Goal: Task Accomplishment & Management: Manage account settings

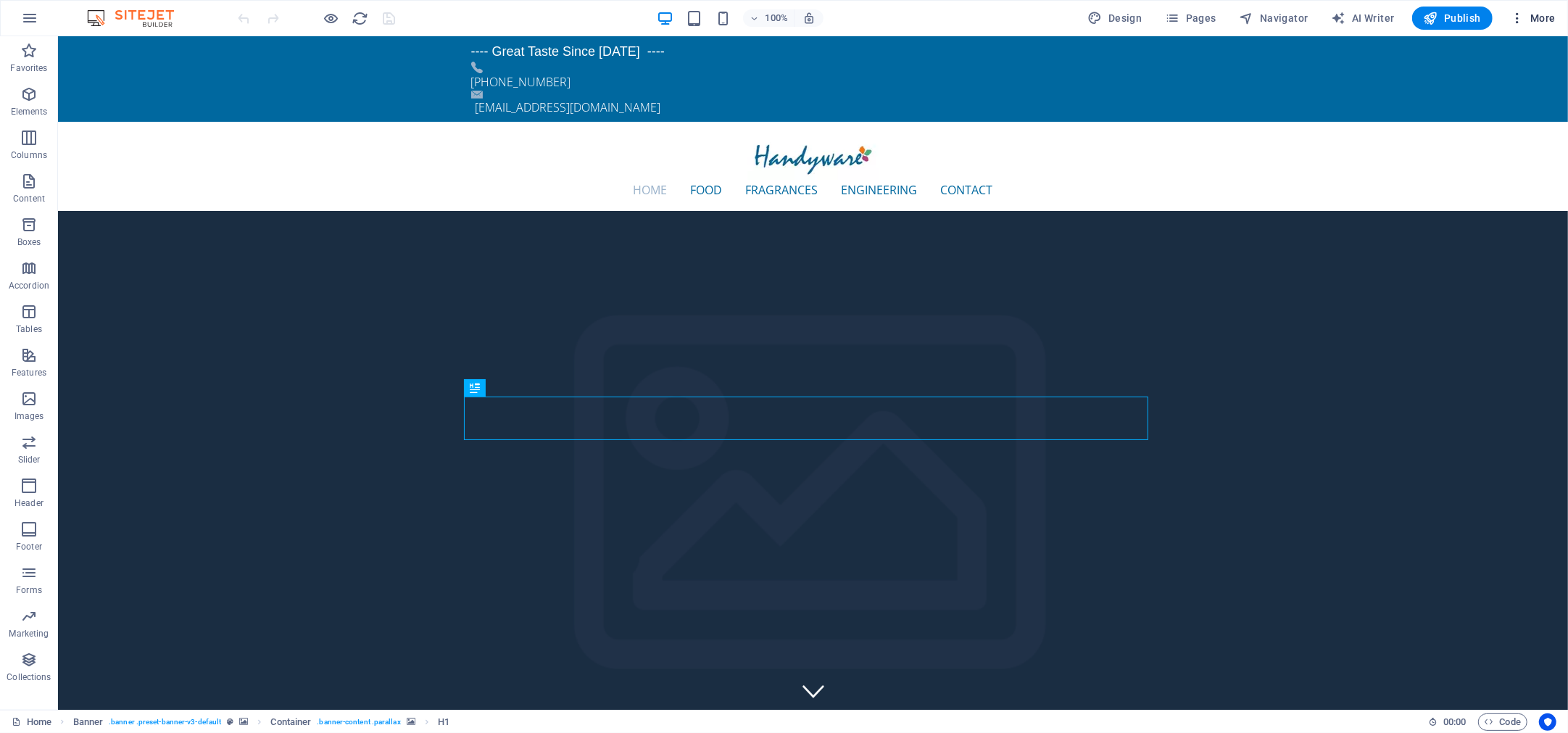
click at [1542, 18] on span "More" at bounding box center [1533, 18] width 46 height 15
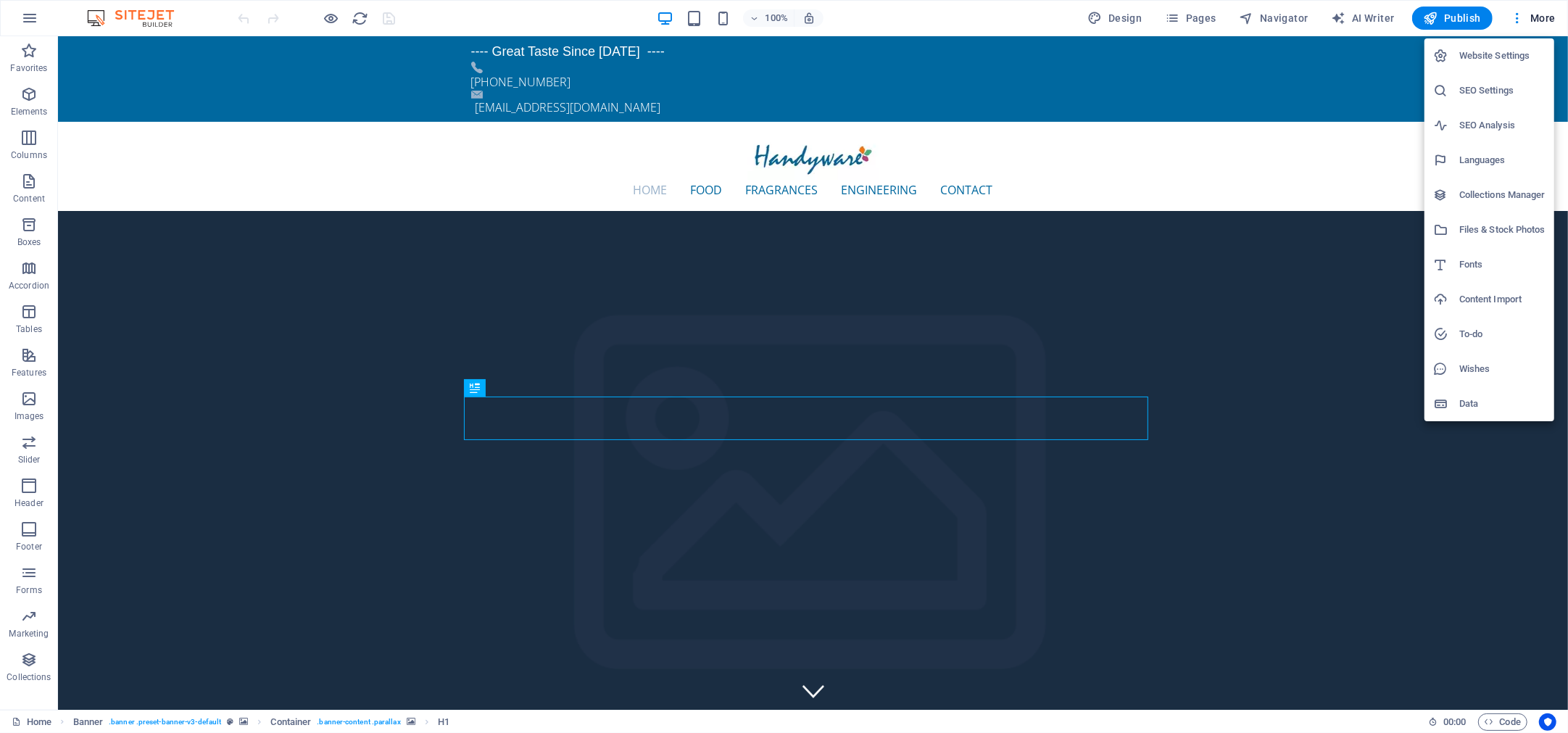
click at [1517, 48] on h6 "Website Settings" at bounding box center [1502, 56] width 86 height 18
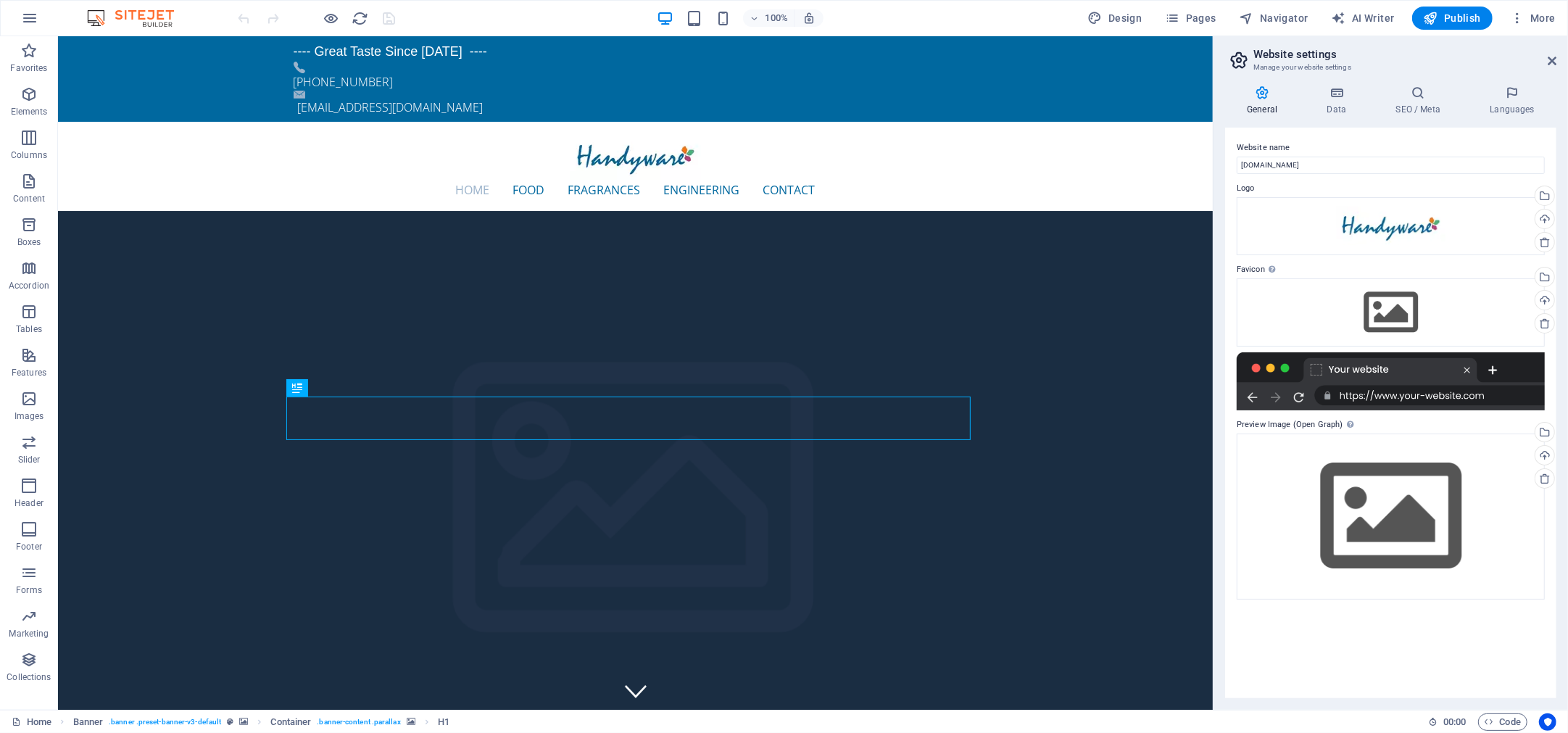
click at [1273, 110] on h4 "General" at bounding box center [1265, 100] width 80 height 30
click at [1318, 98] on icon at bounding box center [1337, 93] width 63 height 15
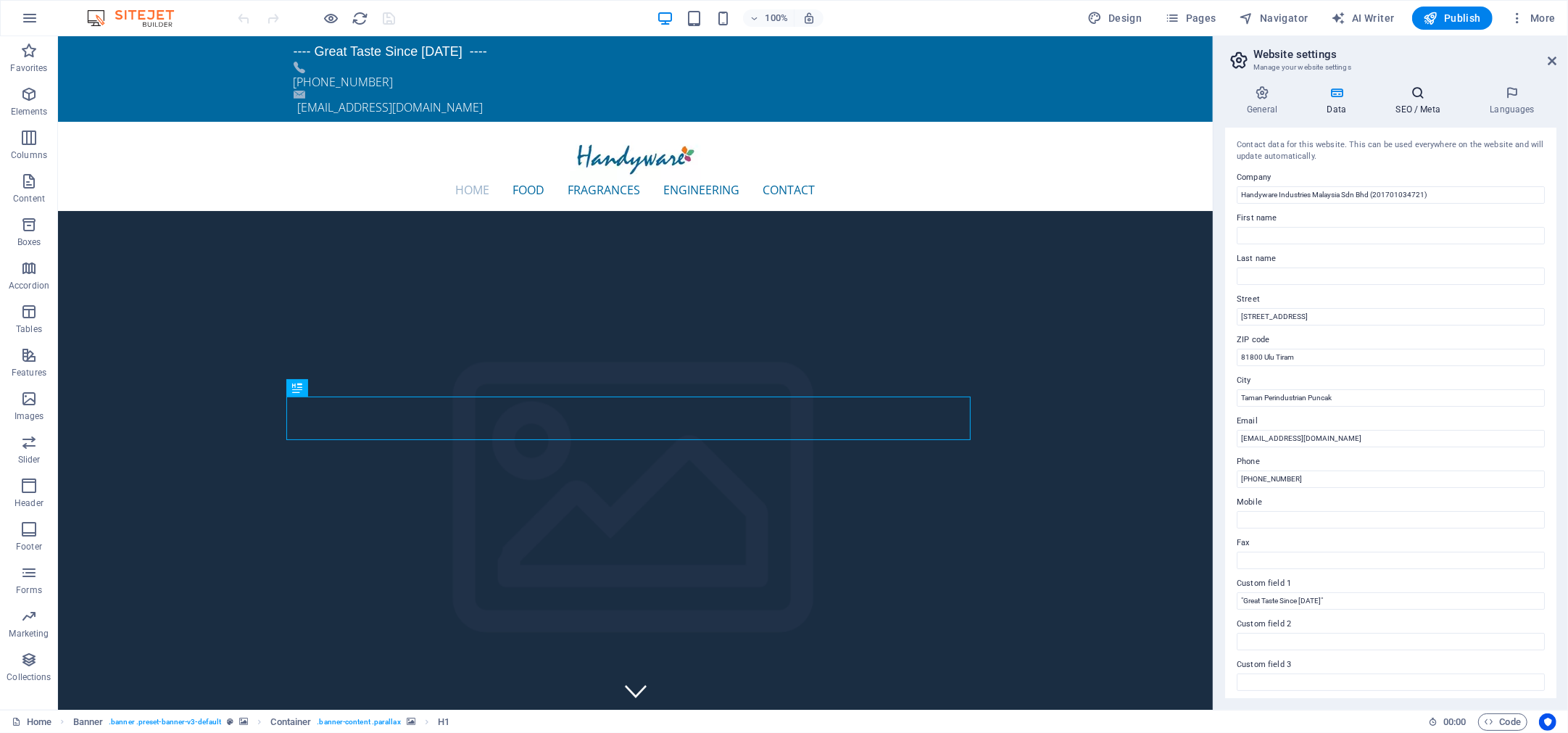
drag, startPoint x: 1417, startPoint y: 110, endPoint x: 1430, endPoint y: 116, distance: 14.3
click at [1417, 109] on h4 "SEO / Meta" at bounding box center [1421, 100] width 94 height 30
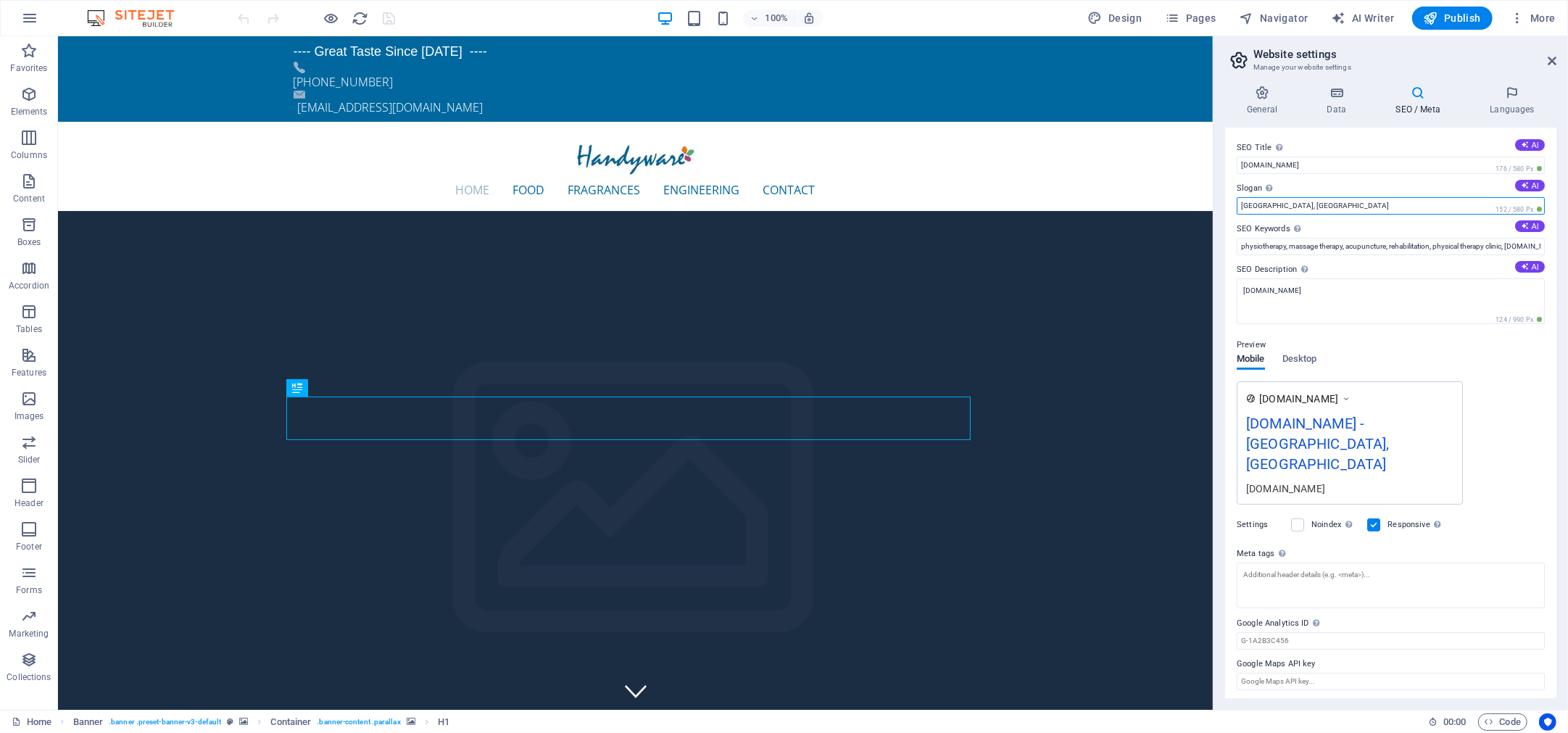
drag, startPoint x: 1390, startPoint y: 248, endPoint x: 1167, endPoint y: 184, distance: 232.0
click at [1331, 206] on input "[GEOGRAPHIC_DATA], [GEOGRAPHIC_DATA]" at bounding box center [1391, 206] width 308 height 18
drag, startPoint x: 1329, startPoint y: 206, endPoint x: 1234, endPoint y: 201, distance: 95.1
click at [1234, 201] on div "SEO Title The title of your website - make it something that stands out in sear…" at bounding box center [1390, 413] width 331 height 571
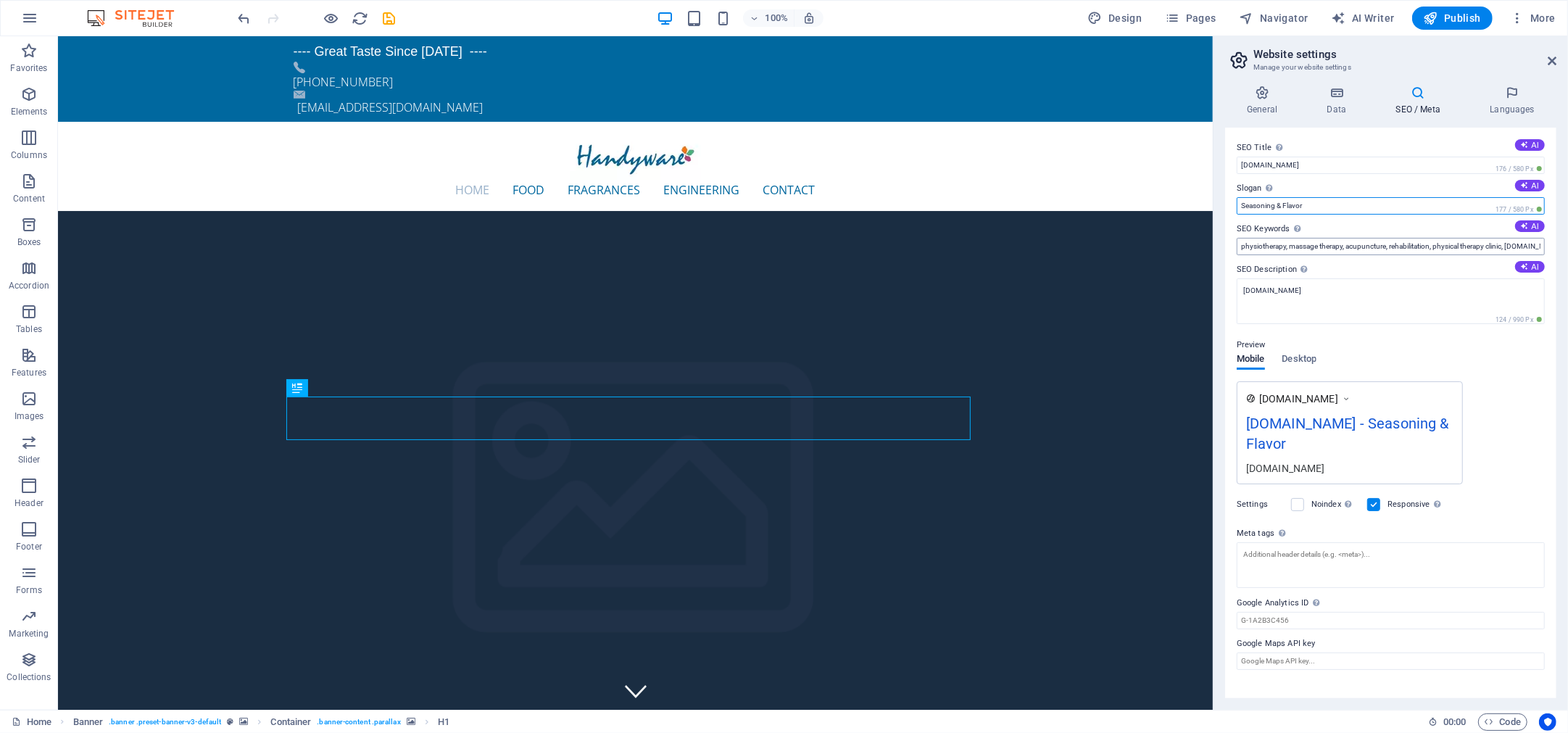
type input "Seasoning & Flavor"
click at [1349, 239] on input "physiotherapy, massage therapy, acupuncture, rehabilitation, physical therapy c…" at bounding box center [1391, 247] width 308 height 18
click at [1545, 57] on h2 "Website settings" at bounding box center [1405, 54] width 303 height 13
click at [1467, 13] on span "Publish" at bounding box center [1453, 18] width 57 height 15
